Goal: Find specific page/section: Find specific page/section

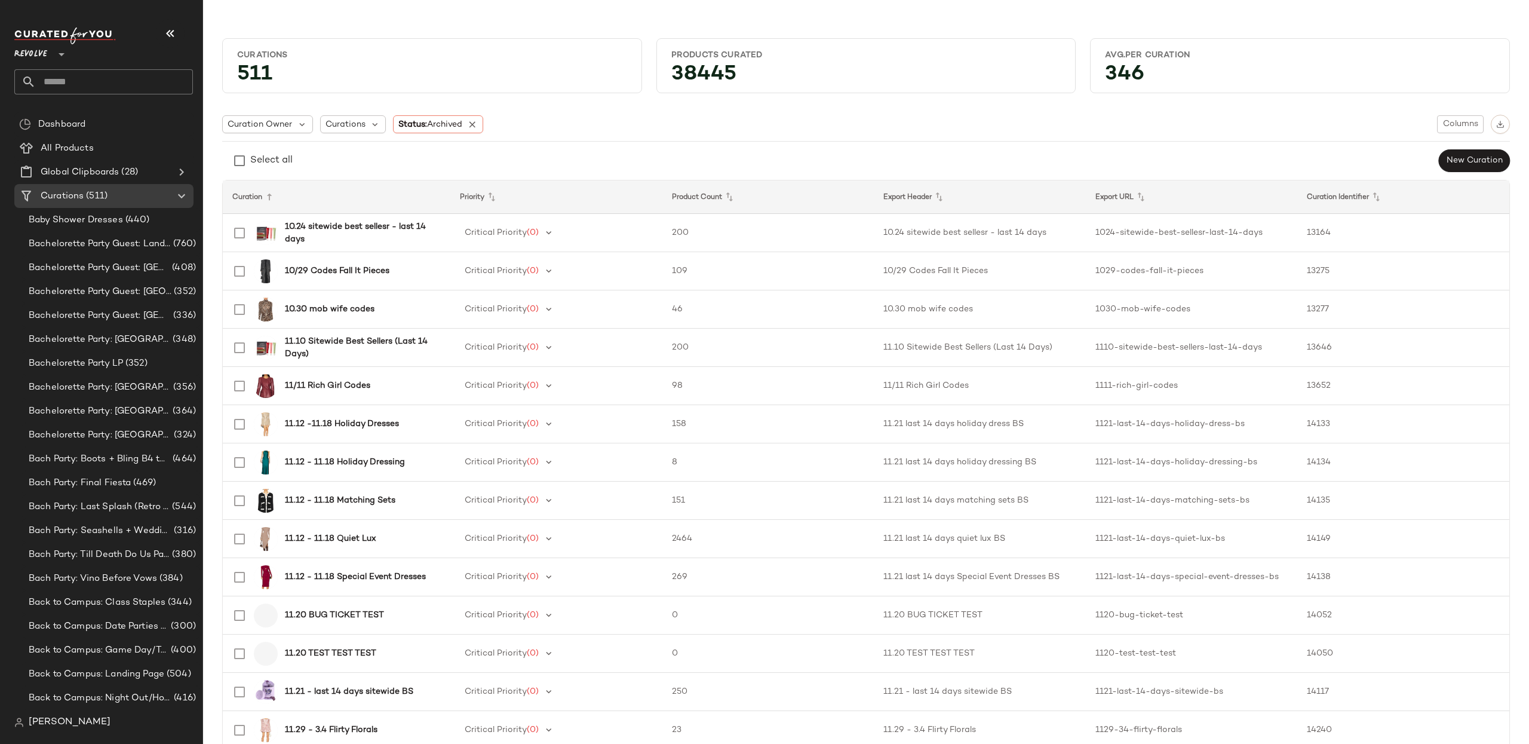
click at [38, 53] on span "Revolve" at bounding box center [30, 52] width 33 height 22
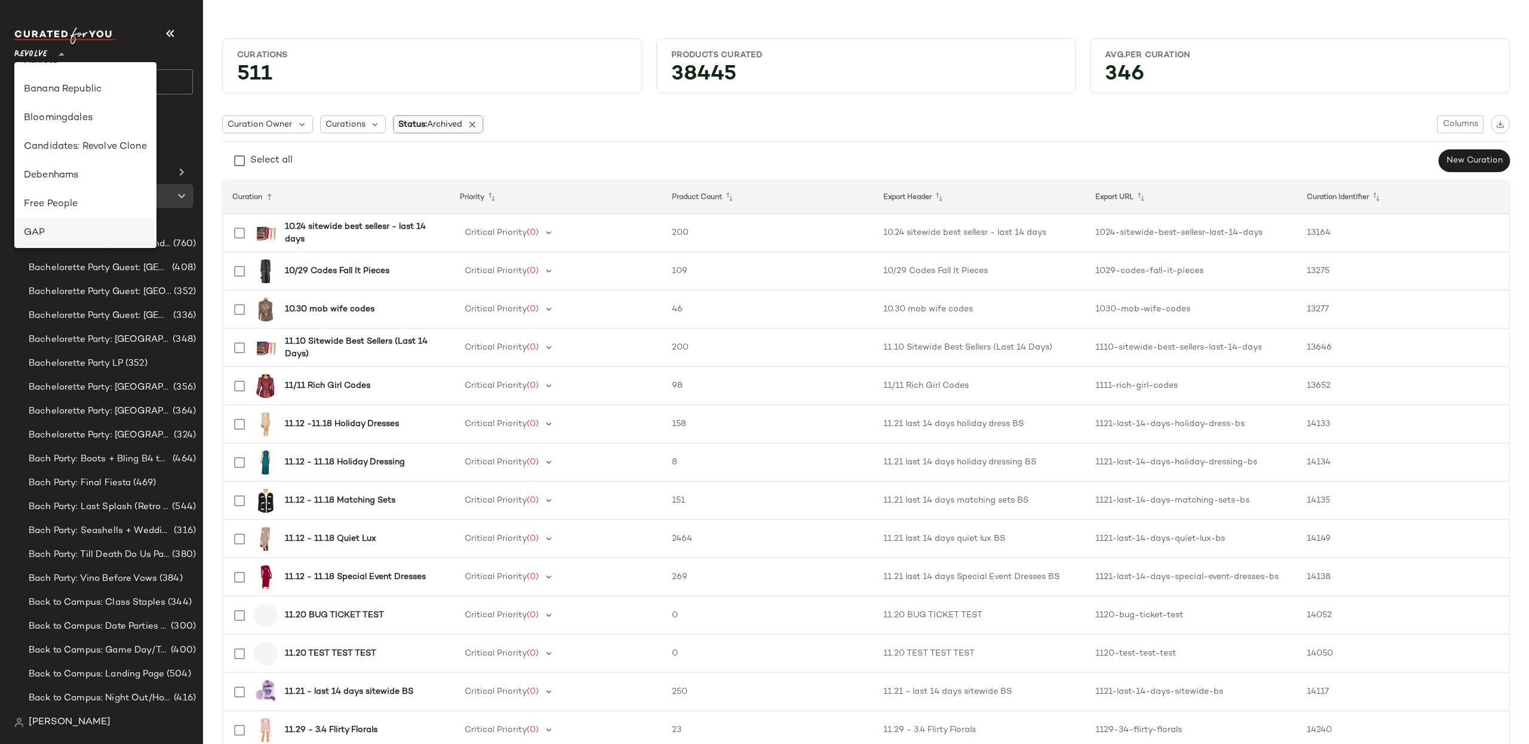
scroll to position [134, 0]
click at [78, 225] on div "GAP" at bounding box center [85, 233] width 142 height 29
type input "**"
